Goal: Task Accomplishment & Management: Use online tool/utility

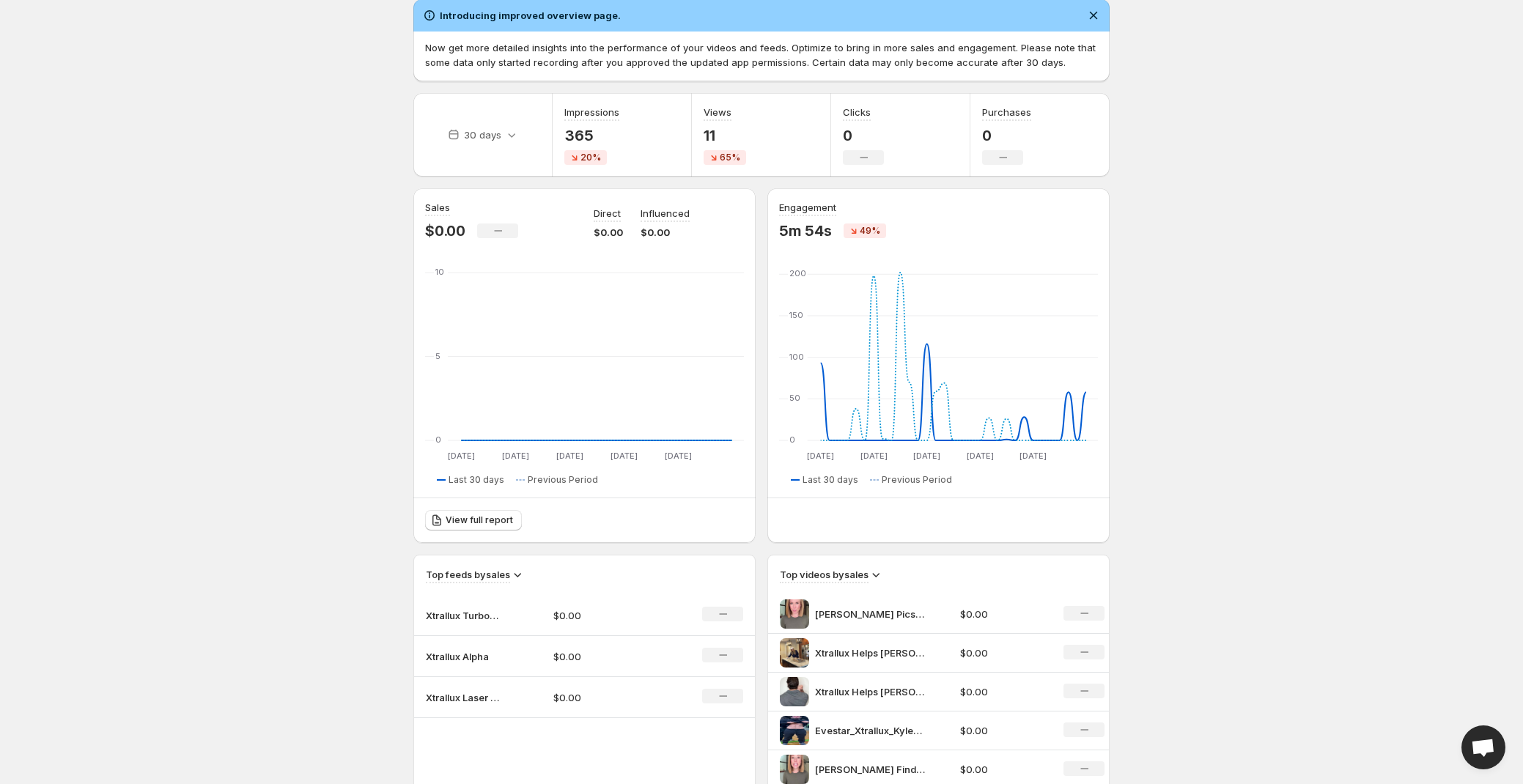
scroll to position [66, 0]
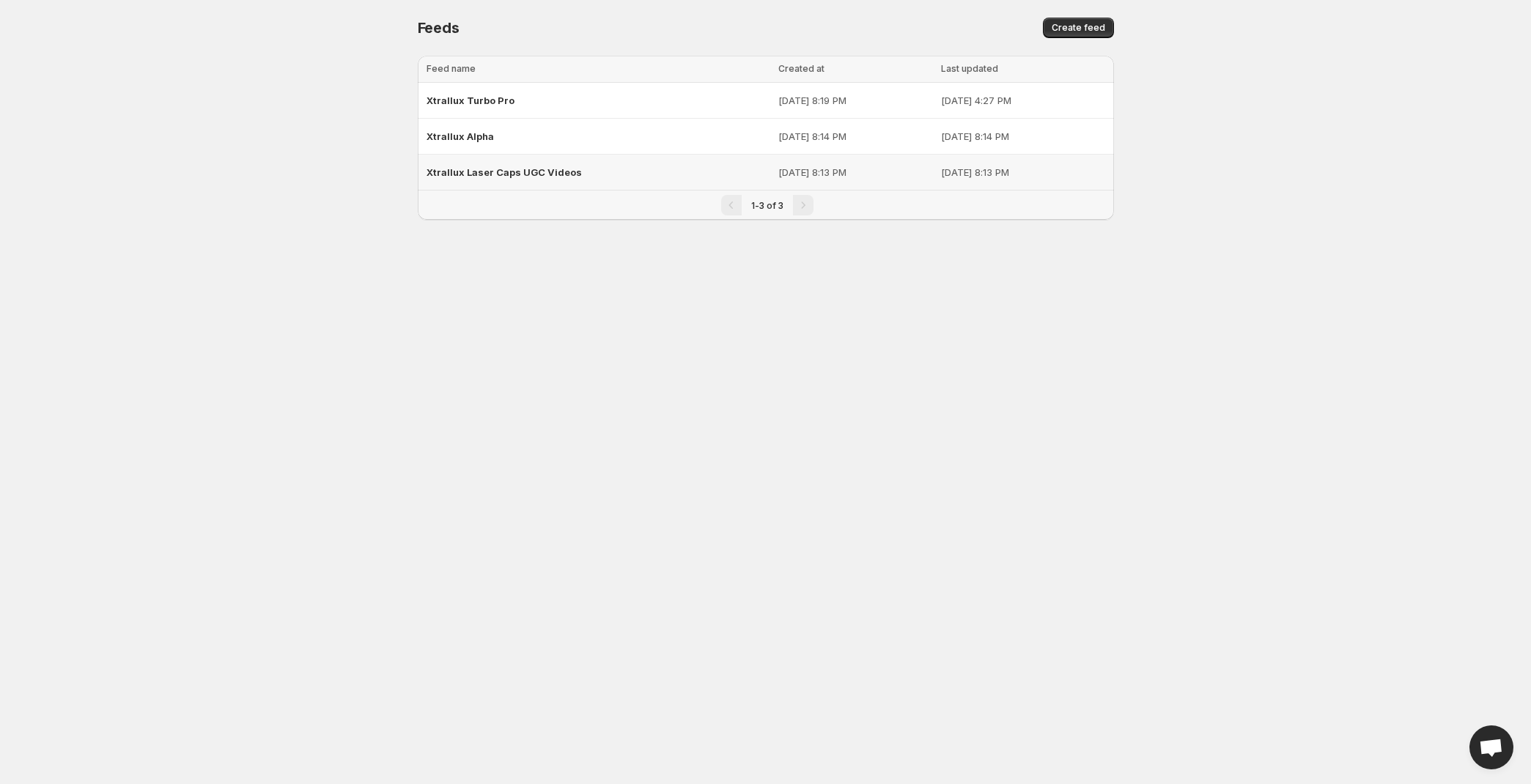
click at [659, 175] on div "Xtrallux Laser Caps UGC Videos" at bounding box center [598, 172] width 344 height 26
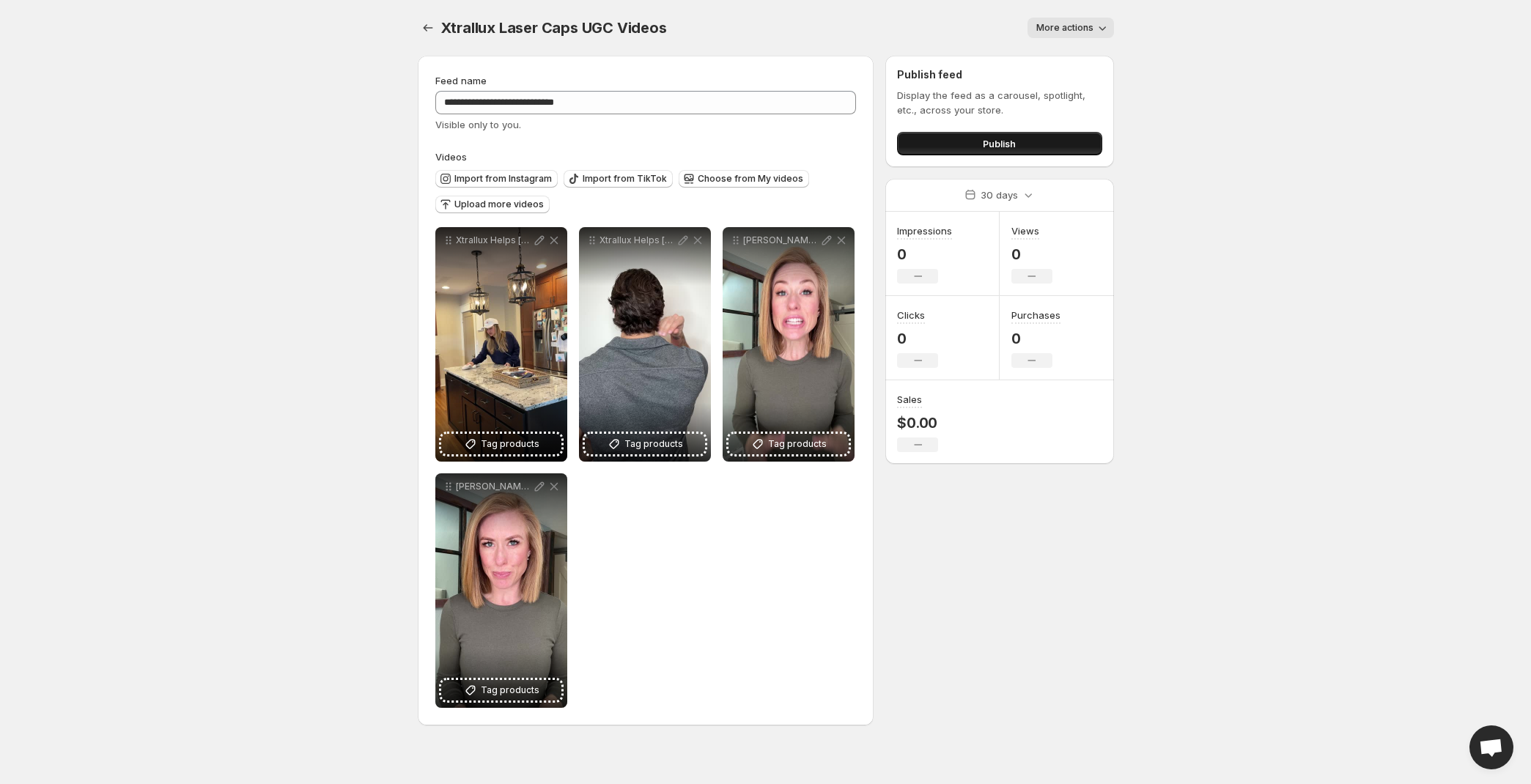
click at [1054, 139] on button "Publish" at bounding box center [1000, 144] width 205 height 24
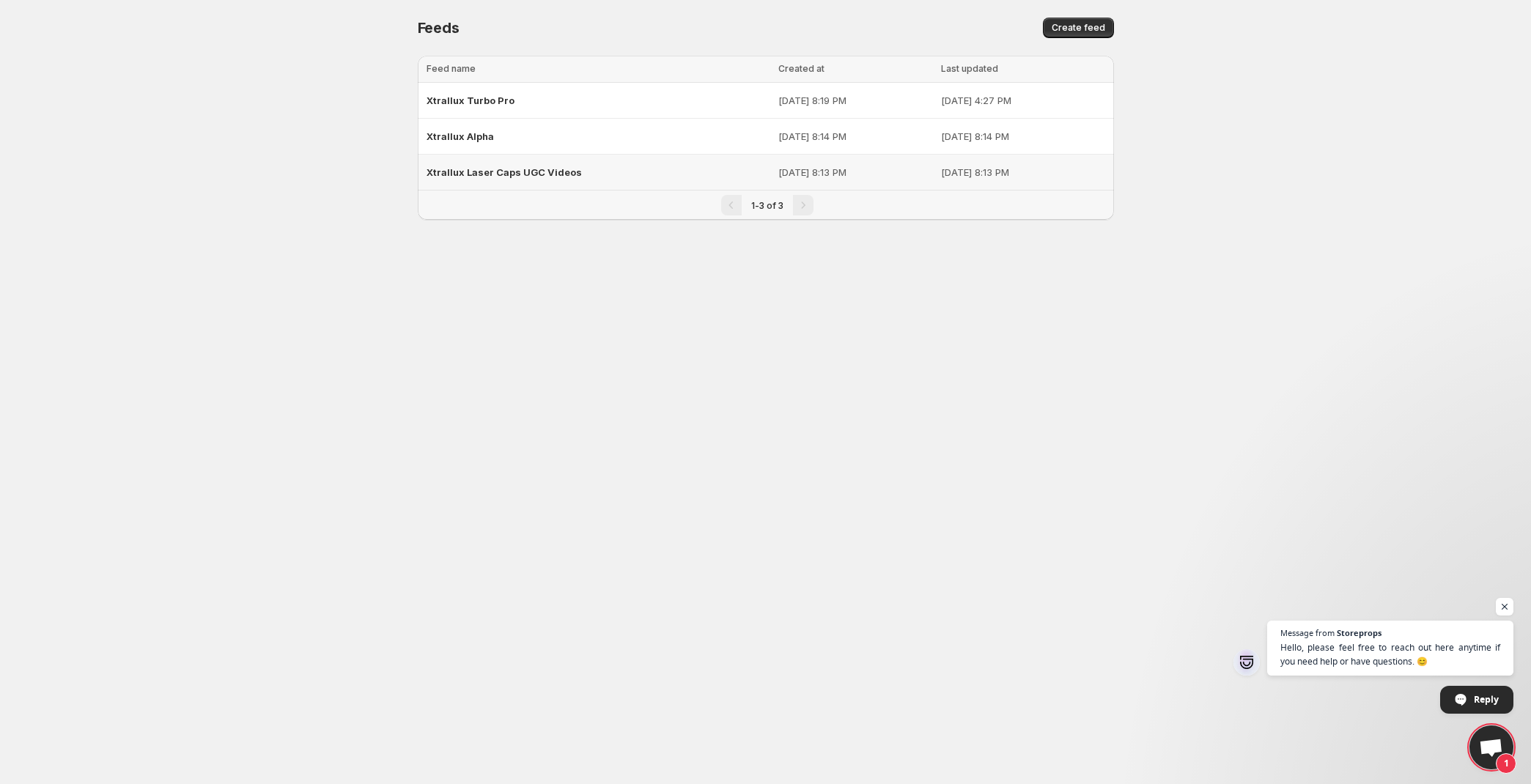
click at [1041, 173] on p "[DATE] 8:13 PM" at bounding box center [1022, 172] width 164 height 15
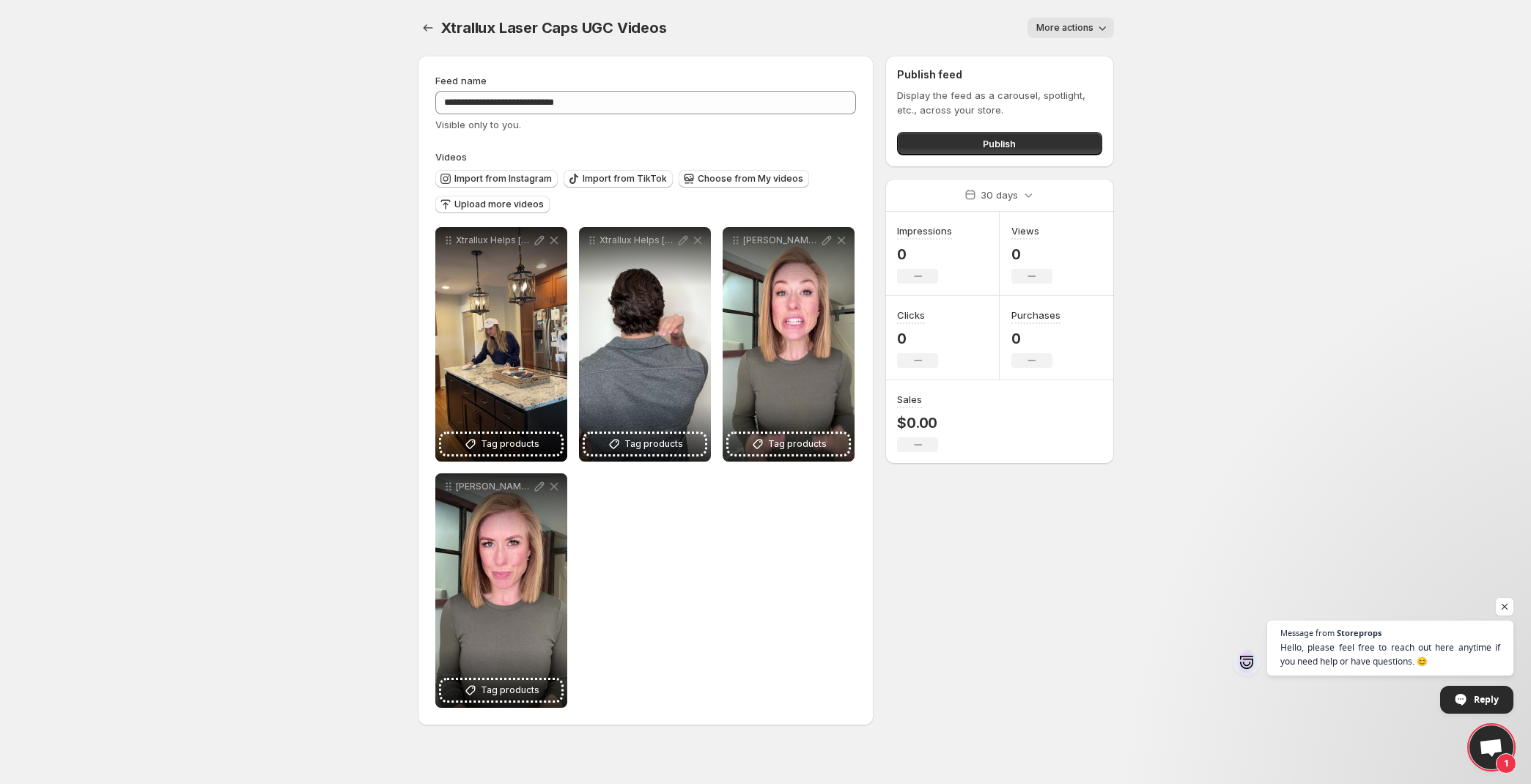
click at [1076, 37] on button "More actions" at bounding box center [1071, 27] width 87 height 20
click at [1199, 69] on body "**********" at bounding box center [765, 392] width 1531 height 784
click at [1052, 139] on button "Publish" at bounding box center [1000, 144] width 205 height 24
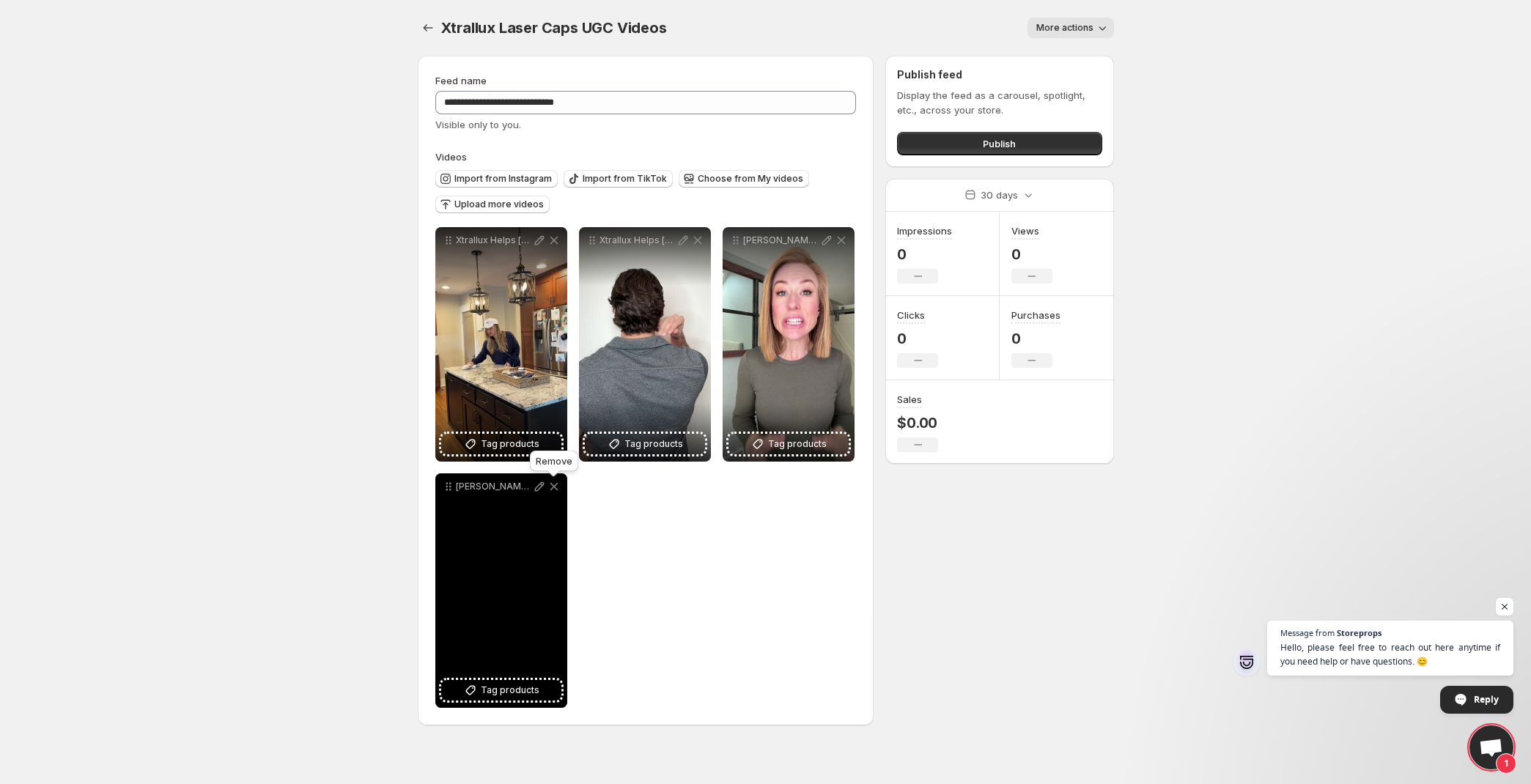
click at [551, 489] on icon at bounding box center [553, 486] width 8 height 7
